Goal: Task Accomplishment & Management: Use online tool/utility

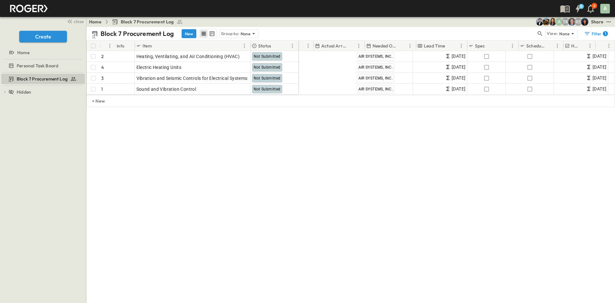
scroll to position [0, 388]
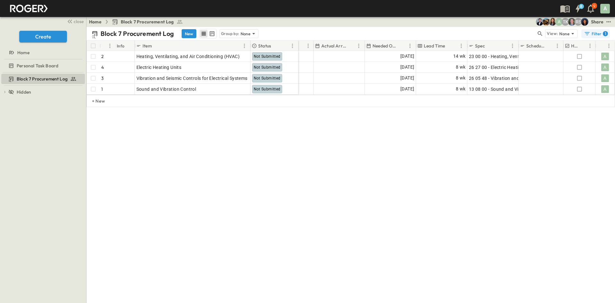
click at [588, 33] on icon "button" at bounding box center [587, 33] width 6 height 6
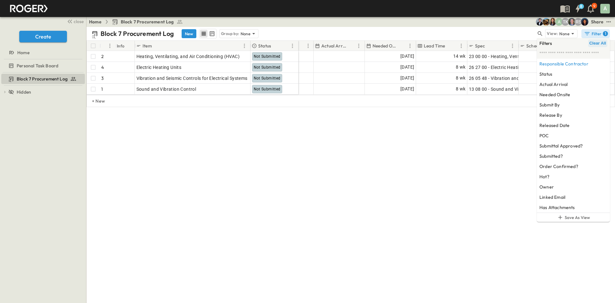
click at [596, 46] on button "Clear All" at bounding box center [597, 43] width 19 height 8
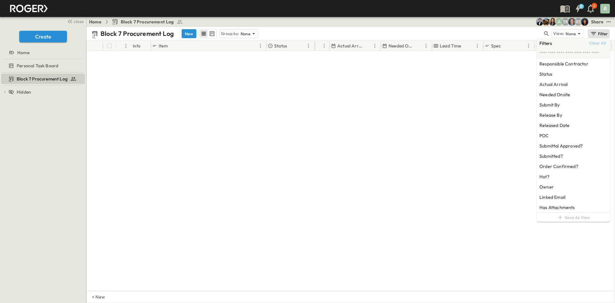
click at [405, 28] on div "Block 7 Procurement Log New Group by: None View: None Filter" at bounding box center [350, 33] width 529 height 13
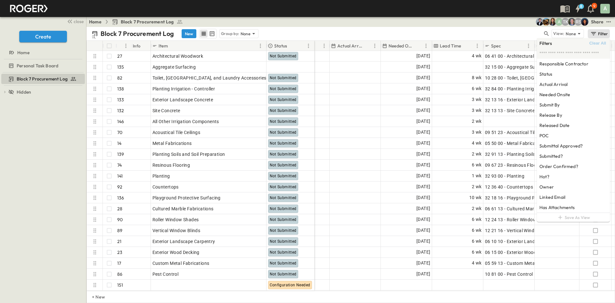
click at [394, 28] on div "Block 7 Procurement Log New Group by: None View: None Filter" at bounding box center [350, 33] width 529 height 13
click at [395, 28] on div "Block 7 Procurement Log New Group by: None View: None Filter" at bounding box center [350, 33] width 529 height 13
click at [599, 33] on div "Filter" at bounding box center [599, 33] width 18 height 7
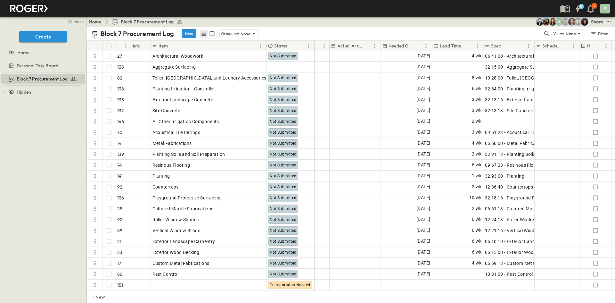
click at [316, 24] on div "Home Block 7 Procurement Log RS TK A Share" at bounding box center [350, 22] width 529 height 10
